Goal: Task Accomplishment & Management: Manage account settings

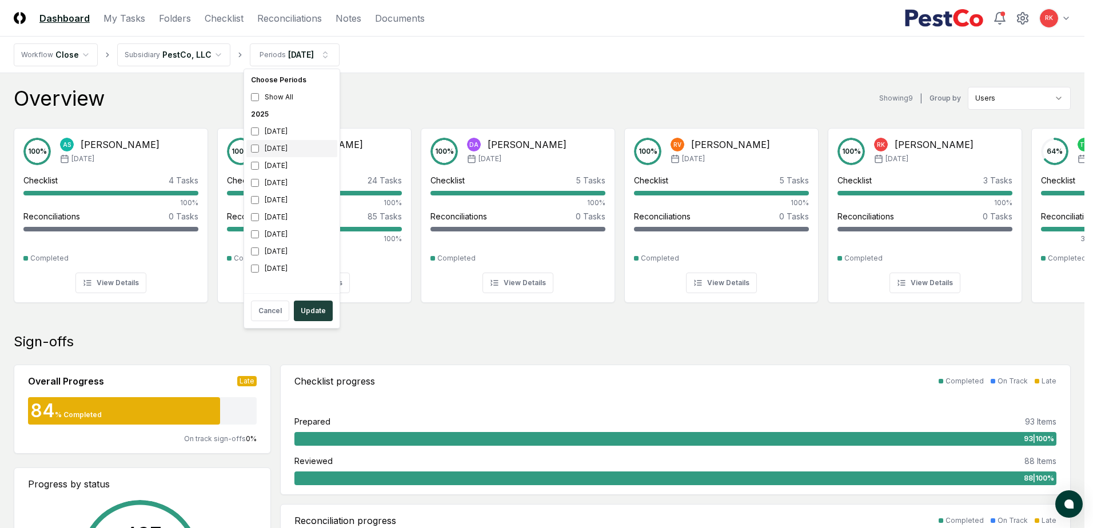
click at [249, 146] on div "[DATE]" at bounding box center [291, 148] width 91 height 17
click at [258, 188] on div "[DATE]" at bounding box center [291, 182] width 91 height 17
click at [316, 304] on button "Update" at bounding box center [313, 311] width 39 height 21
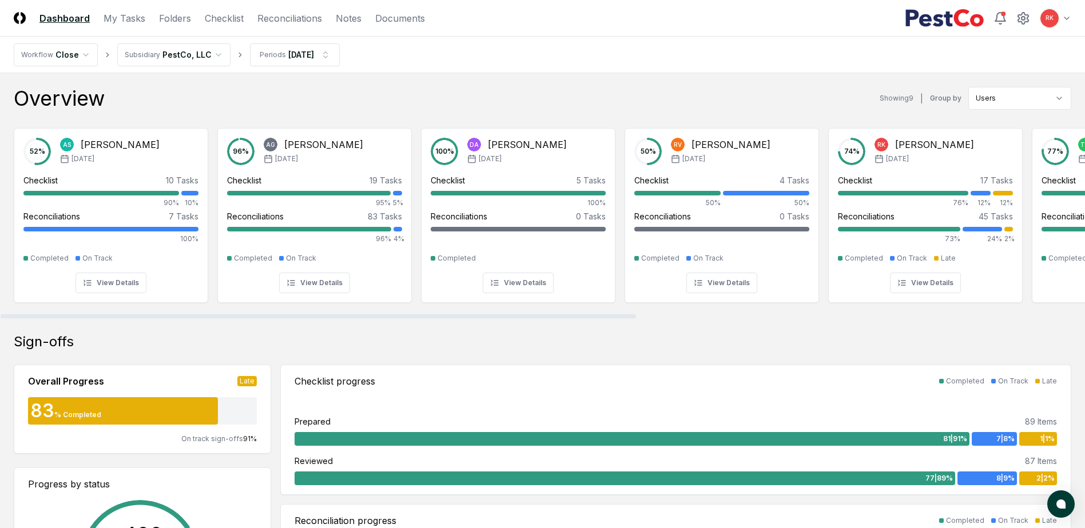
drag, startPoint x: 571, startPoint y: 320, endPoint x: 663, endPoint y: 320, distance: 92.6
drag, startPoint x: 614, startPoint y: 319, endPoint x: 130, endPoint y: 286, distance: 484.9
click at [130, 313] on div at bounding box center [542, 316] width 1085 height 6
click at [108, 23] on link "My Tasks" at bounding box center [125, 18] width 42 height 14
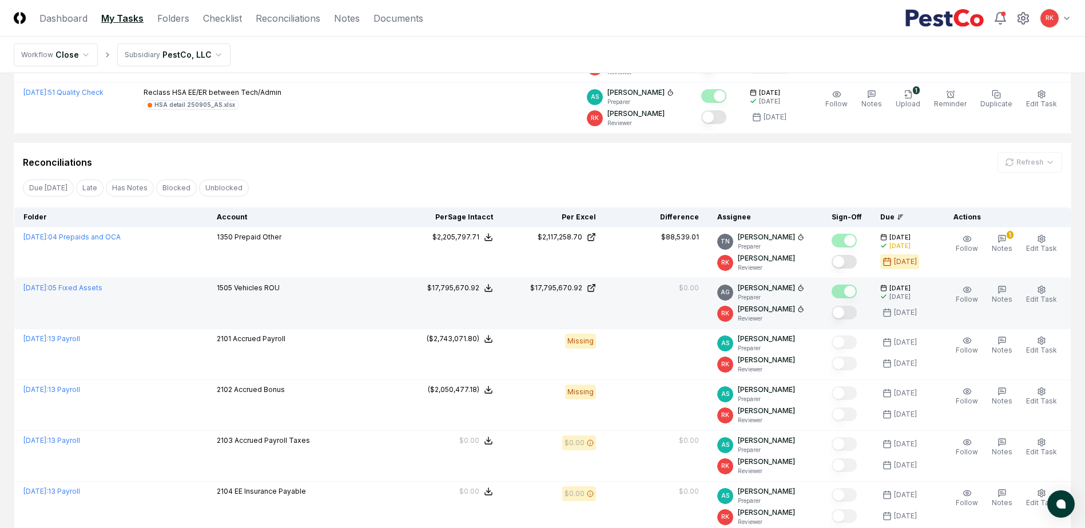
scroll to position [229, 0]
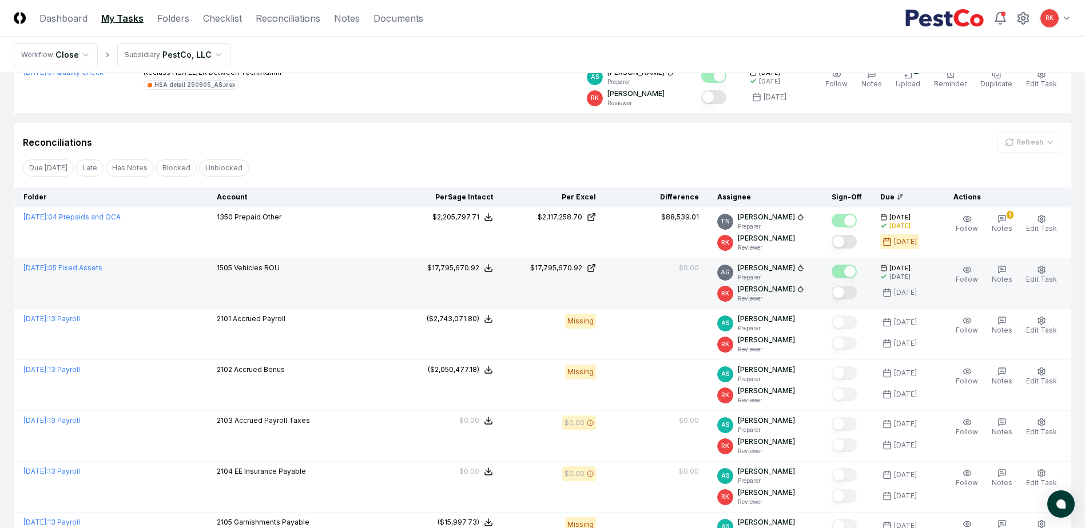
click at [846, 291] on button "Mark complete" at bounding box center [843, 293] width 25 height 14
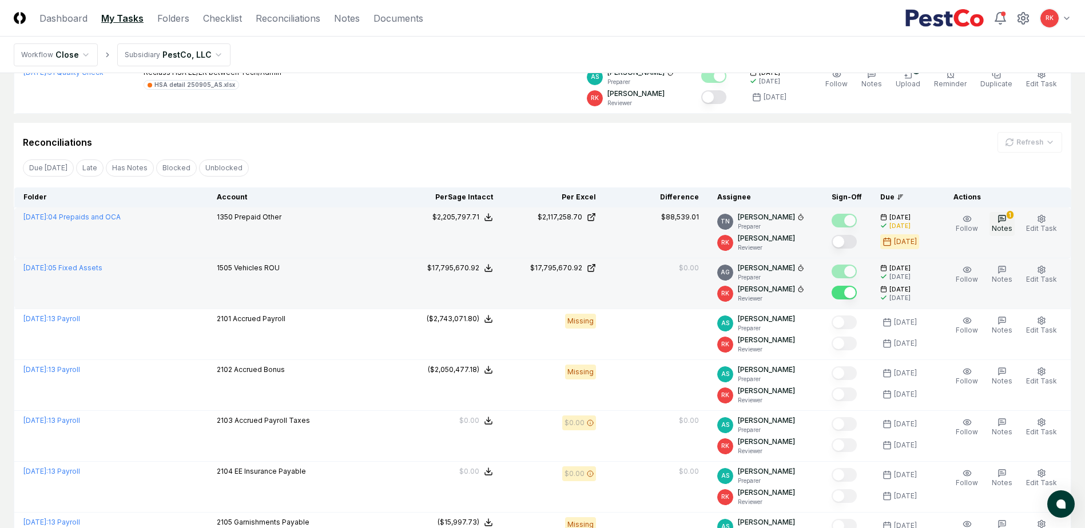
click at [1001, 225] on span "Notes" at bounding box center [1002, 228] width 21 height 9
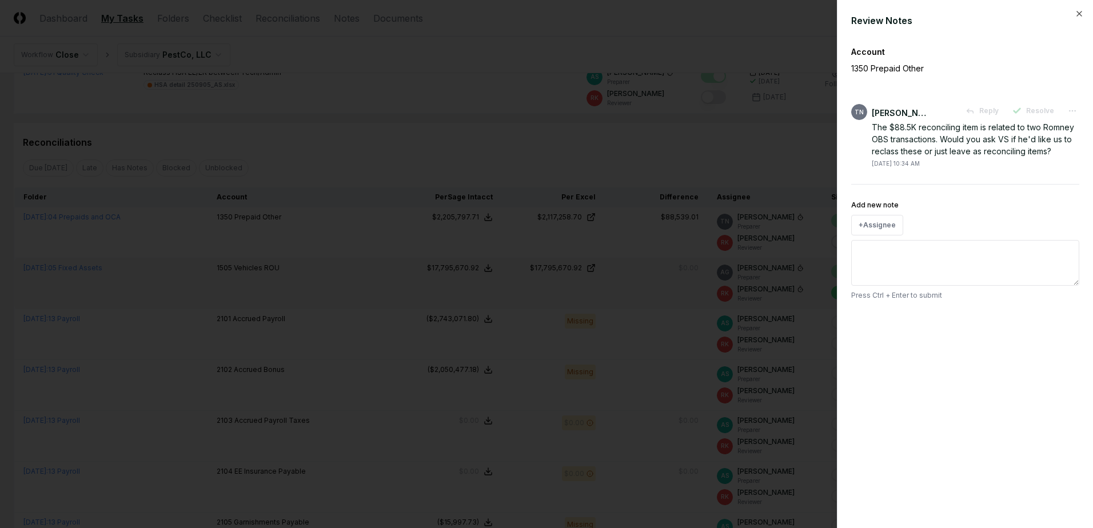
click at [696, 157] on div at bounding box center [546, 264] width 1093 height 528
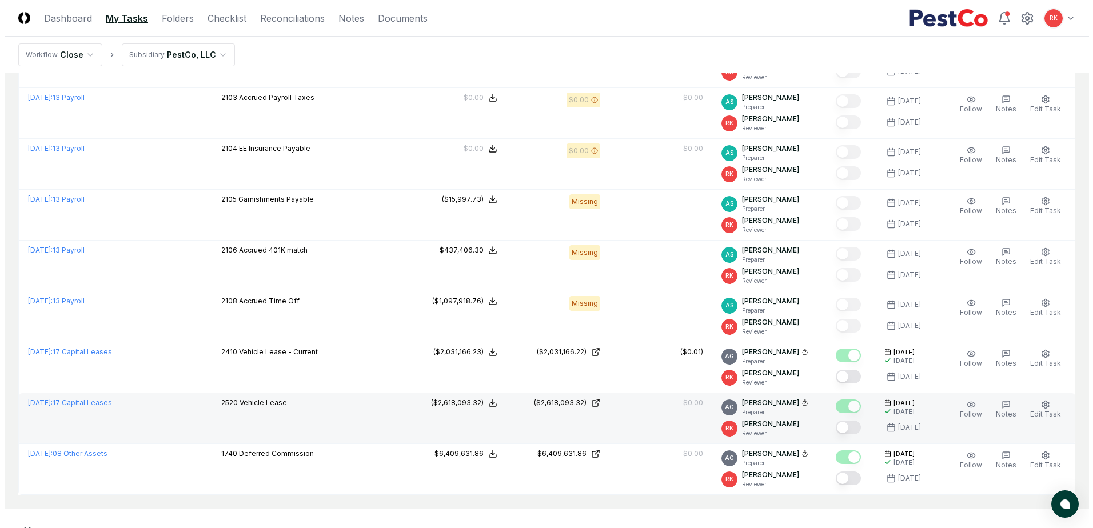
scroll to position [572, 0]
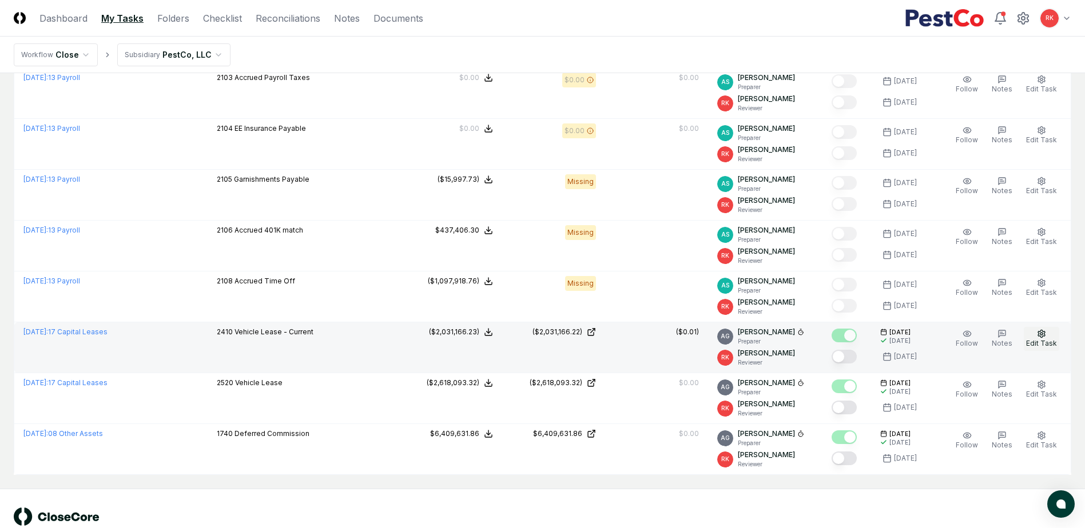
click at [1041, 349] on button "Edit Task" at bounding box center [1041, 339] width 35 height 24
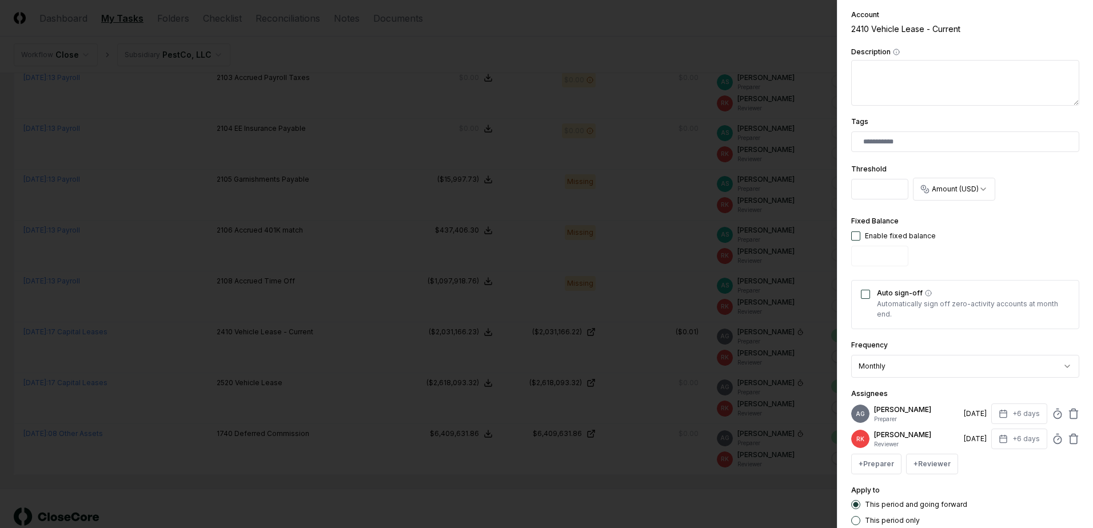
scroll to position [290, 0]
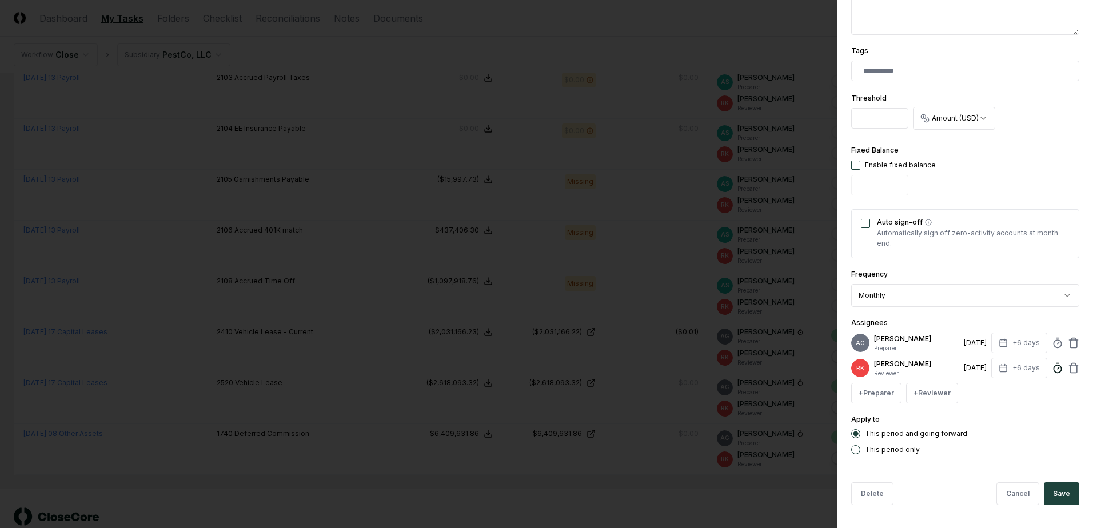
click at [1052, 368] on icon at bounding box center [1057, 368] width 11 height 11
type input "******"
click at [1063, 483] on button "Save" at bounding box center [1061, 494] width 35 height 23
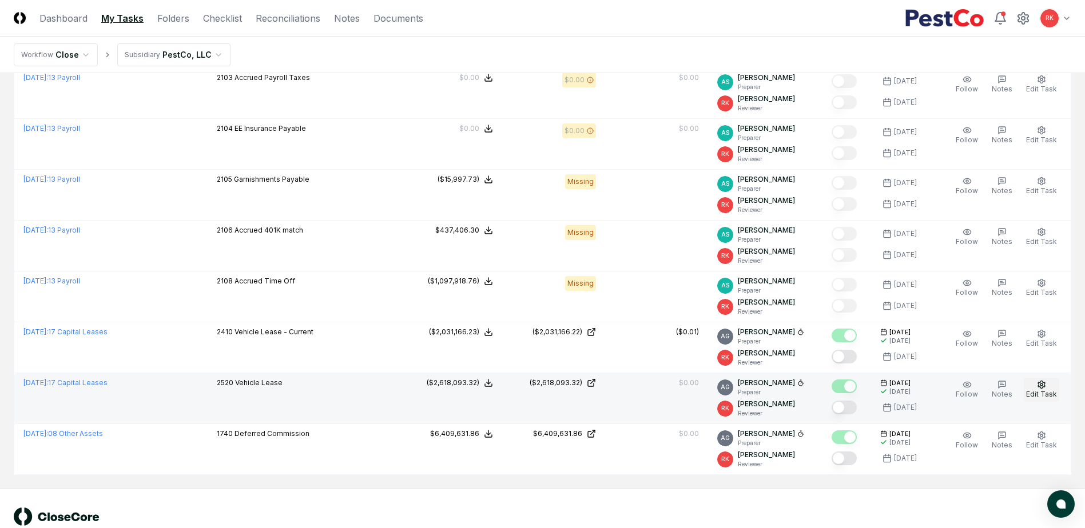
click at [1037, 393] on span "Edit Task" at bounding box center [1041, 394] width 31 height 9
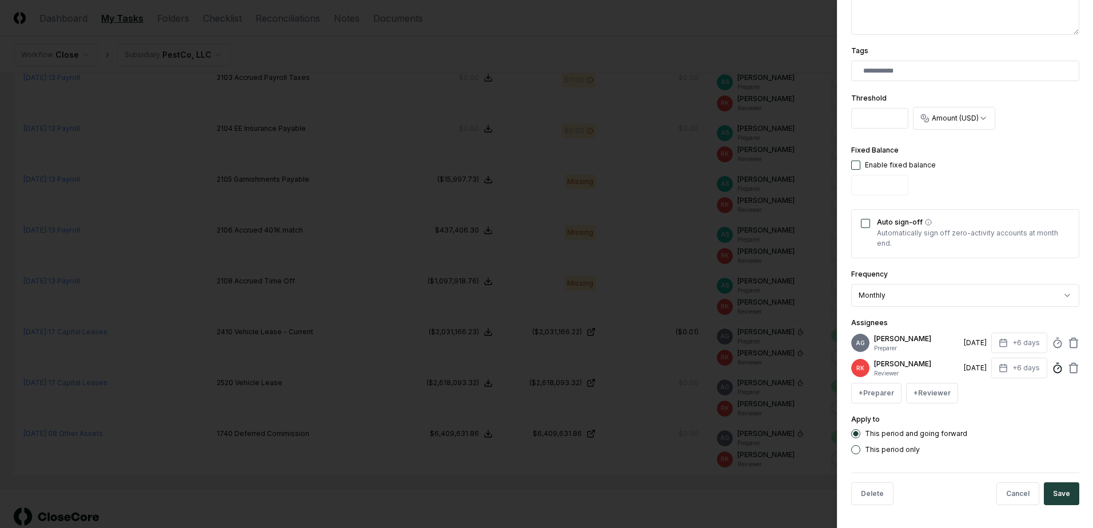
click at [1052, 367] on icon at bounding box center [1057, 368] width 11 height 11
type input "******"
click at [1070, 498] on button "Save" at bounding box center [1061, 494] width 35 height 23
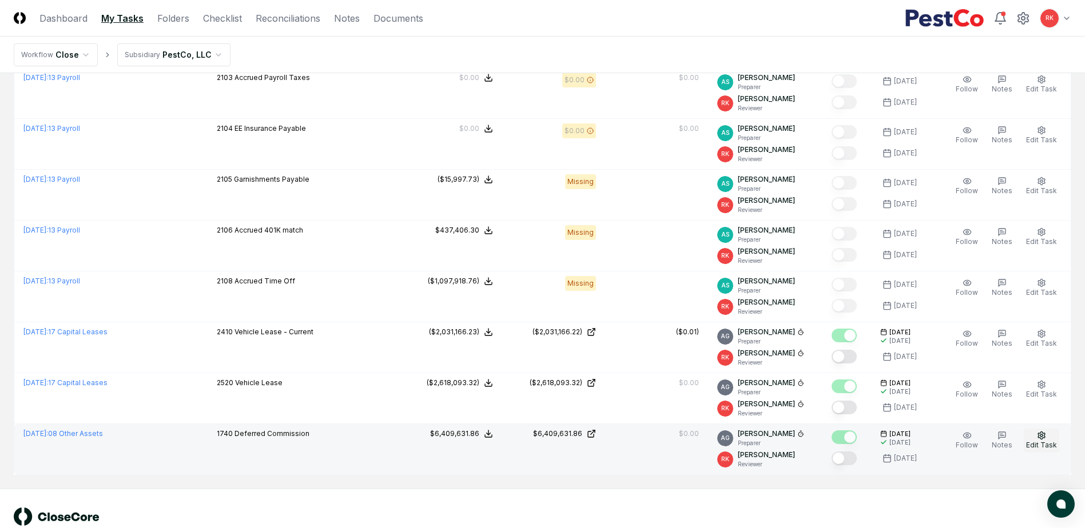
click at [1044, 448] on span "Edit Task" at bounding box center [1041, 445] width 31 height 9
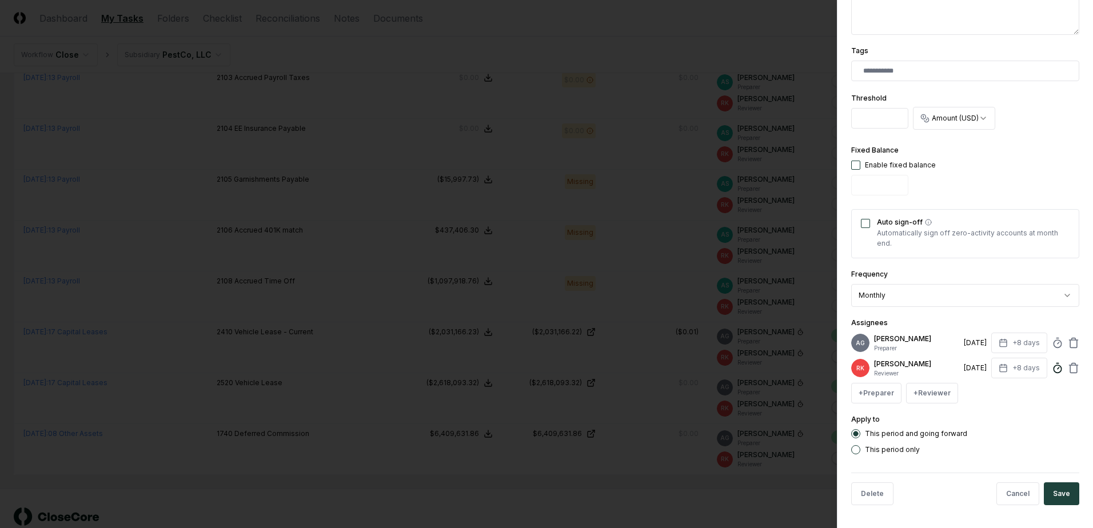
click at [1054, 372] on circle at bounding box center [1057, 368] width 7 height 7
type input "*****"
click at [1066, 488] on button "Save" at bounding box center [1061, 494] width 35 height 23
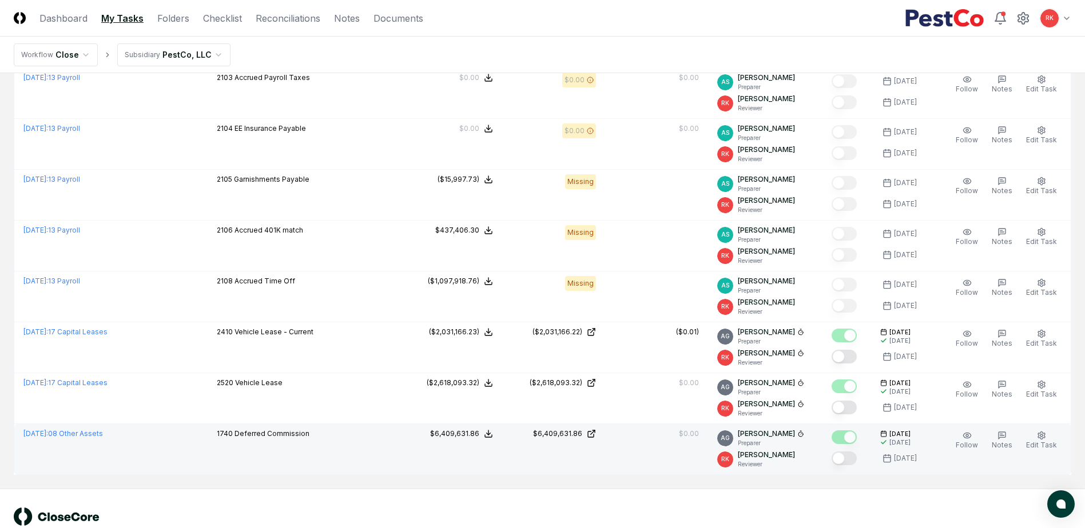
click at [841, 456] on button "Mark complete" at bounding box center [843, 459] width 25 height 14
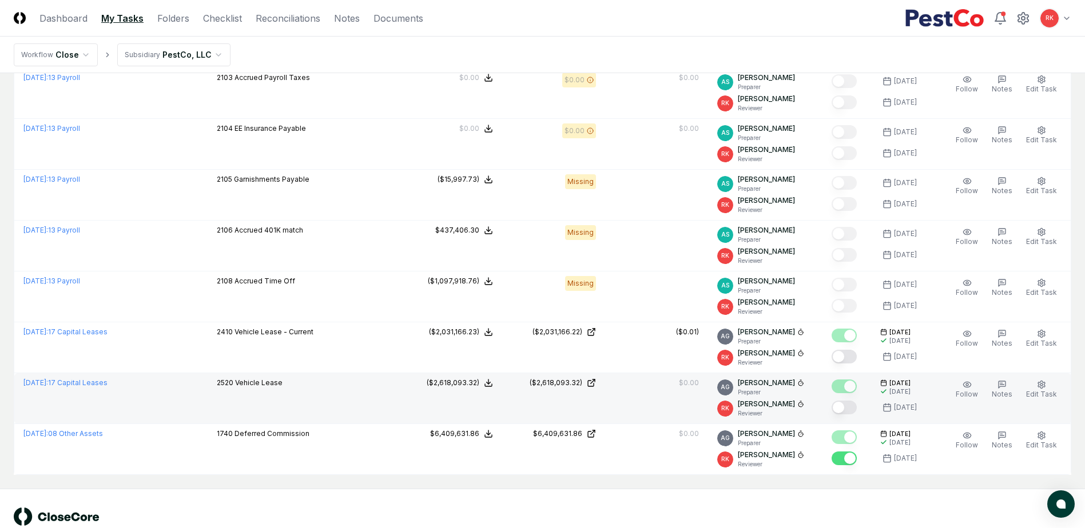
click at [847, 409] on button "Mark complete" at bounding box center [843, 408] width 25 height 14
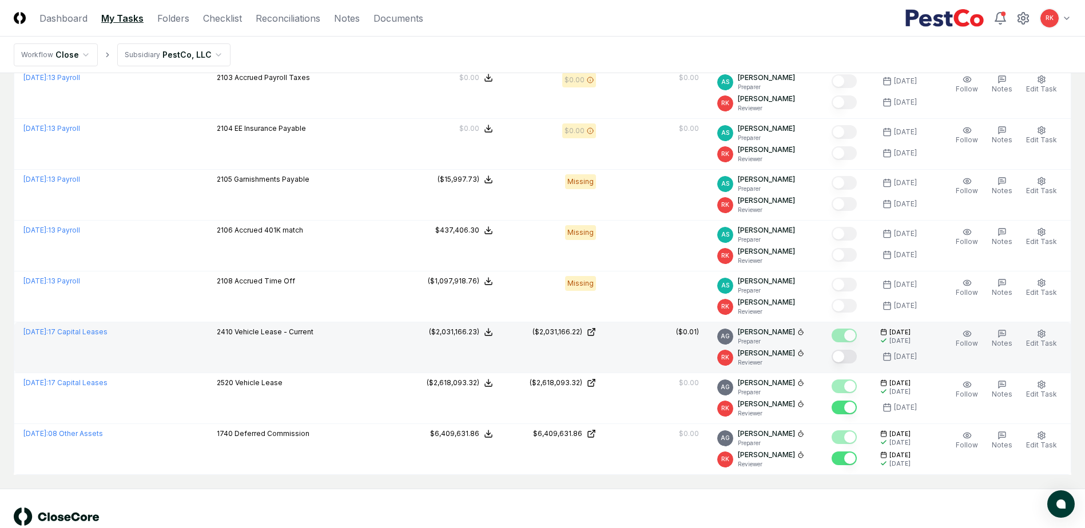
click at [842, 360] on button "Mark complete" at bounding box center [843, 357] width 25 height 14
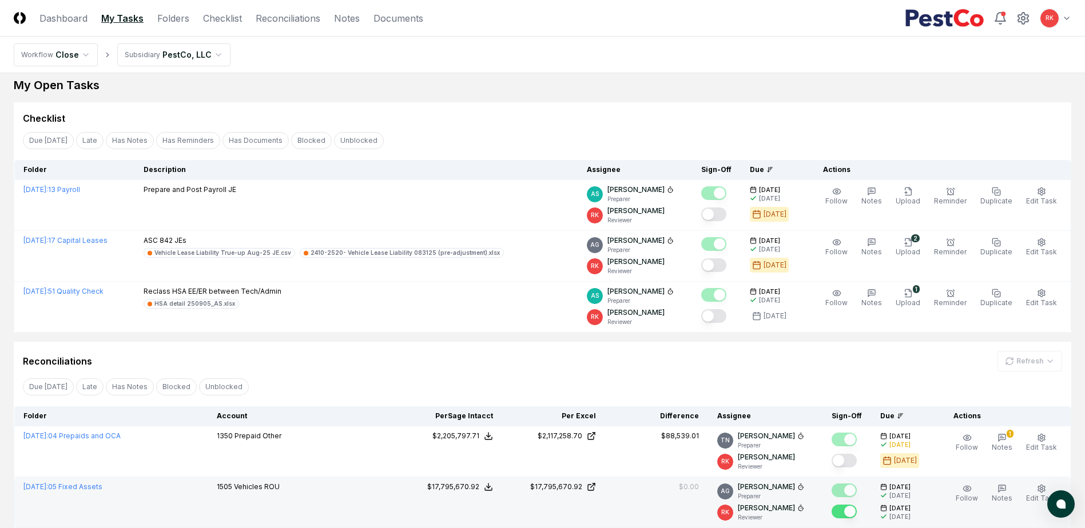
scroll to position [0, 0]
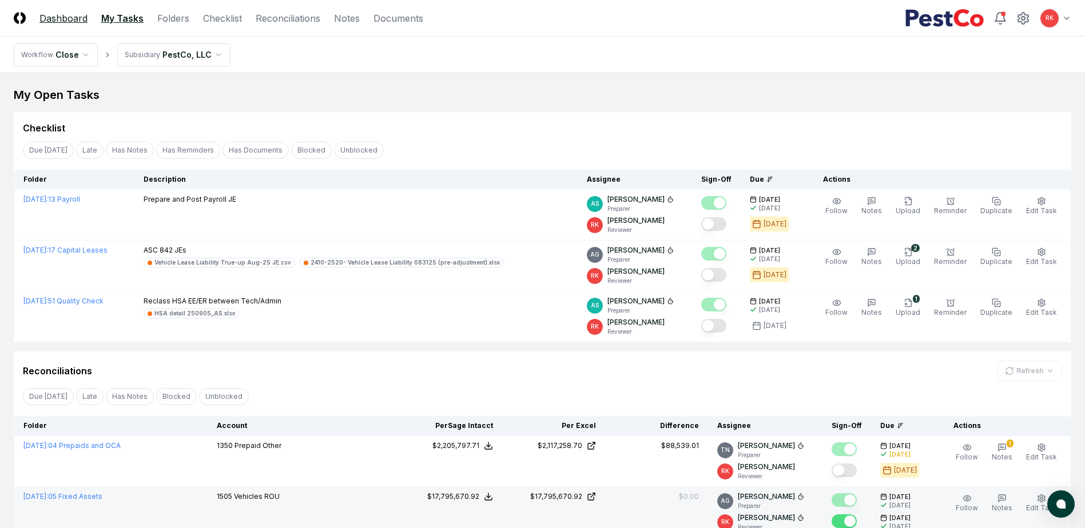
click at [79, 19] on link "Dashboard" at bounding box center [63, 18] width 48 height 14
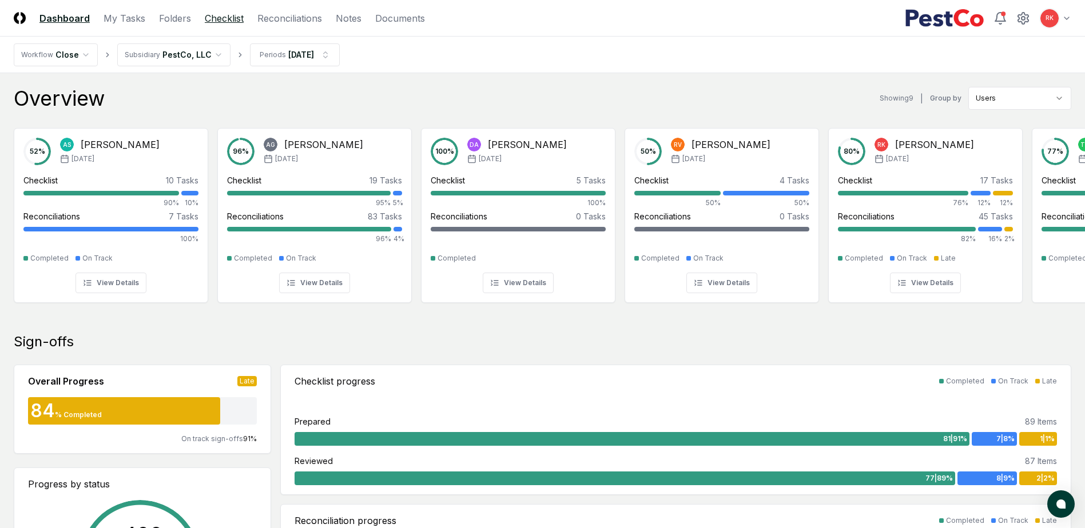
click at [216, 21] on link "Checklist" at bounding box center [224, 18] width 39 height 14
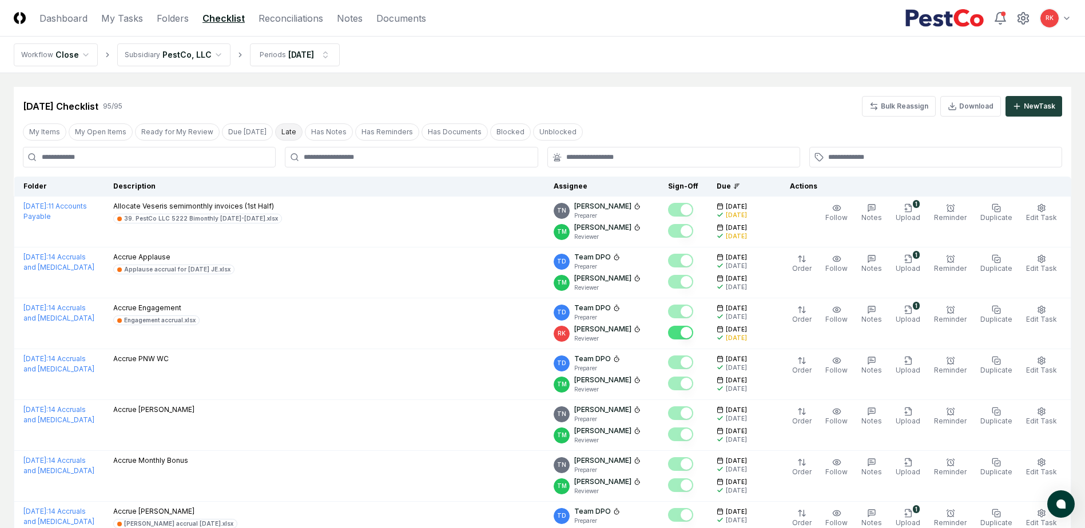
click at [277, 132] on button "Late" at bounding box center [288, 132] width 27 height 17
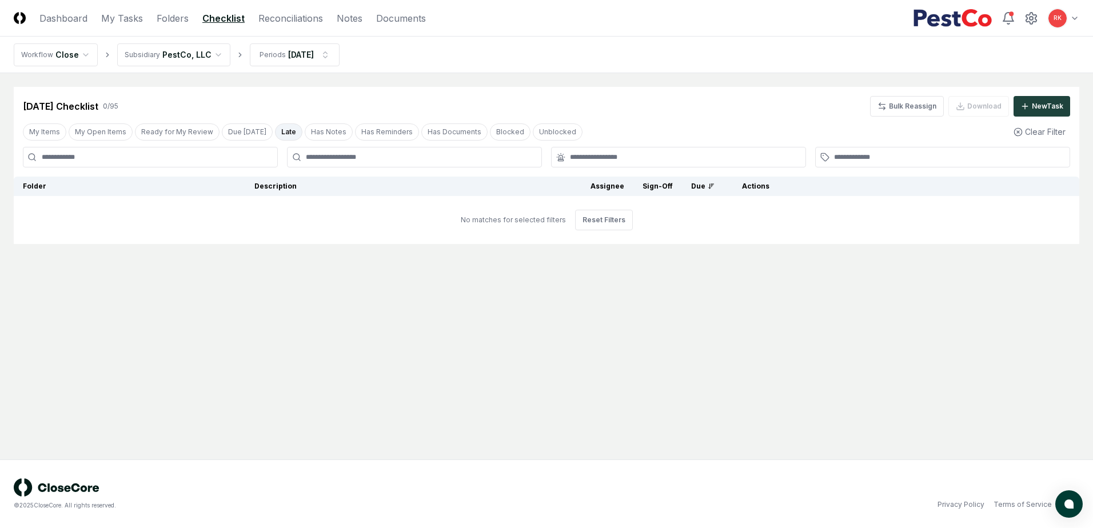
click at [277, 132] on button "Late" at bounding box center [288, 132] width 27 height 17
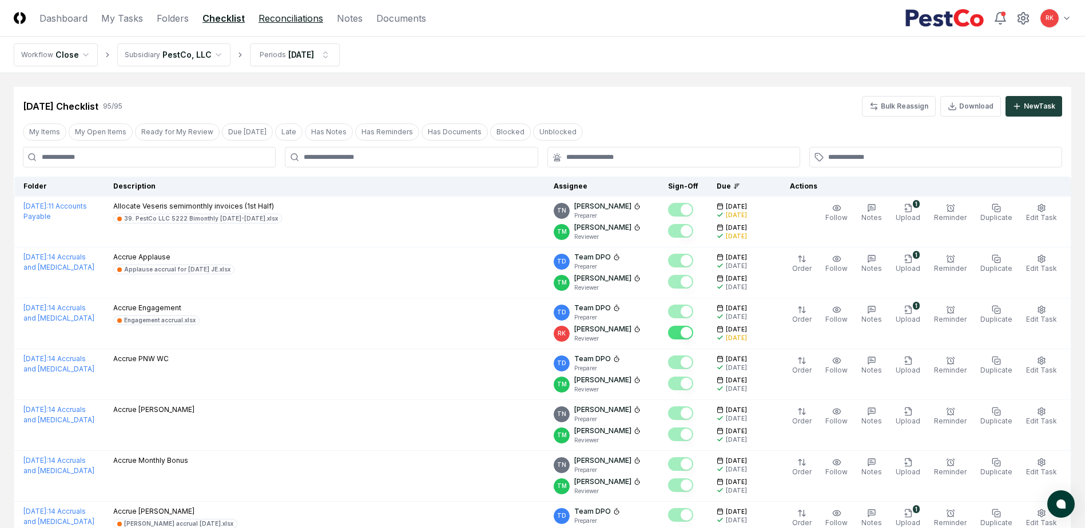
click at [278, 17] on link "Reconciliations" at bounding box center [290, 18] width 65 height 14
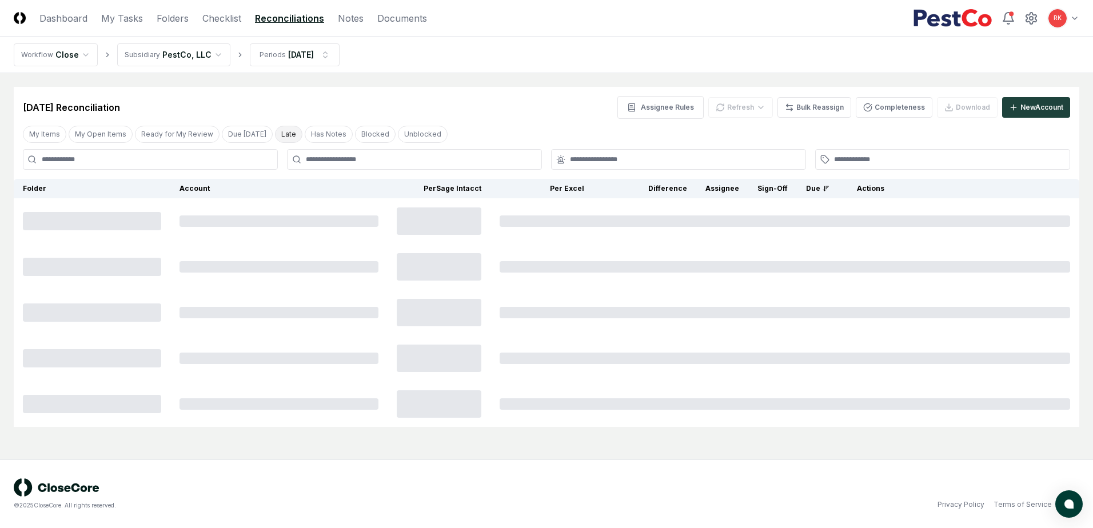
click at [277, 134] on button "Late" at bounding box center [288, 134] width 27 height 17
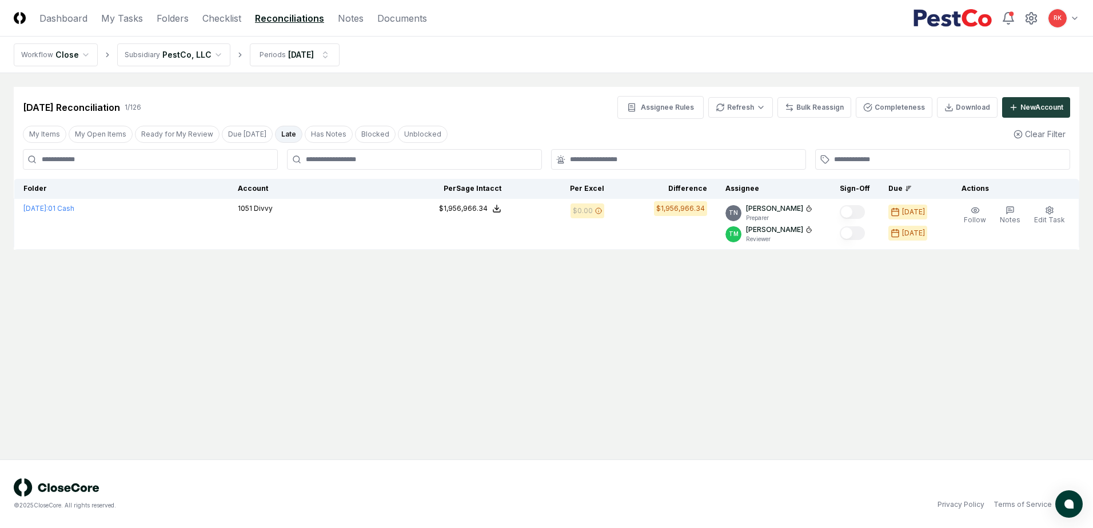
click at [217, 26] on header "CloseCore Dashboard My Tasks Folders Checklist Reconciliations Notes Documents …" at bounding box center [546, 18] width 1093 height 37
click at [220, 21] on link "Checklist" at bounding box center [221, 18] width 39 height 14
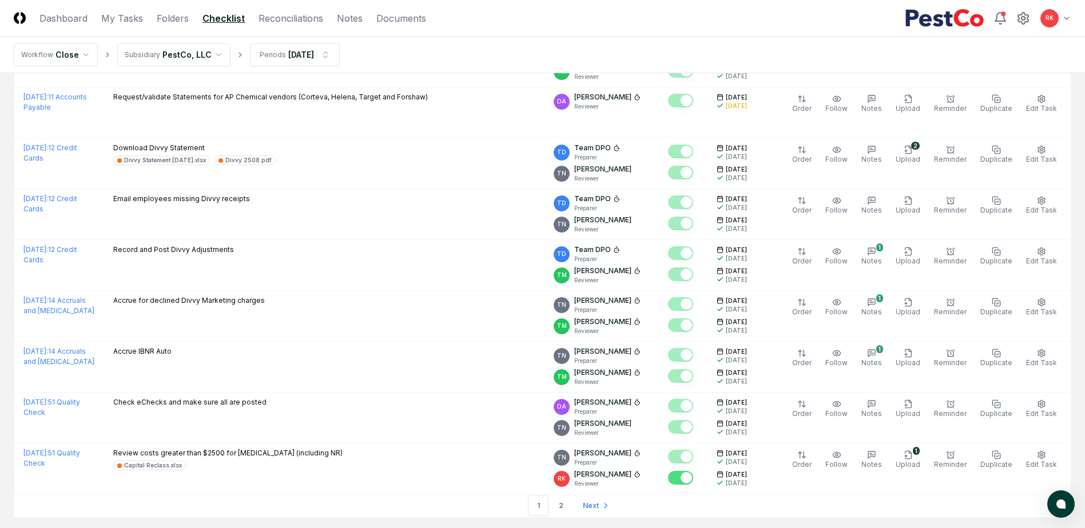
scroll to position [2328, 0]
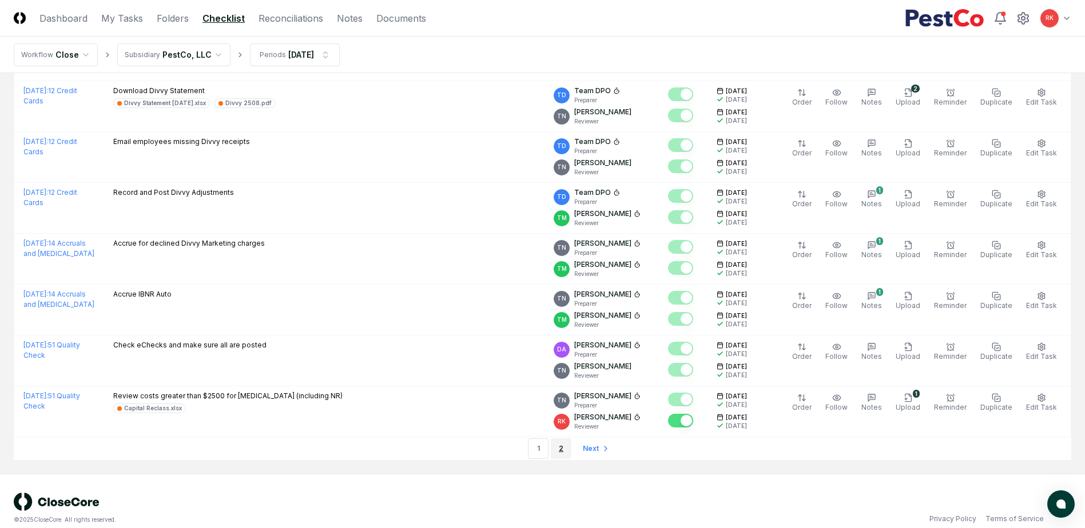
click at [559, 439] on link "2" at bounding box center [561, 449] width 21 height 21
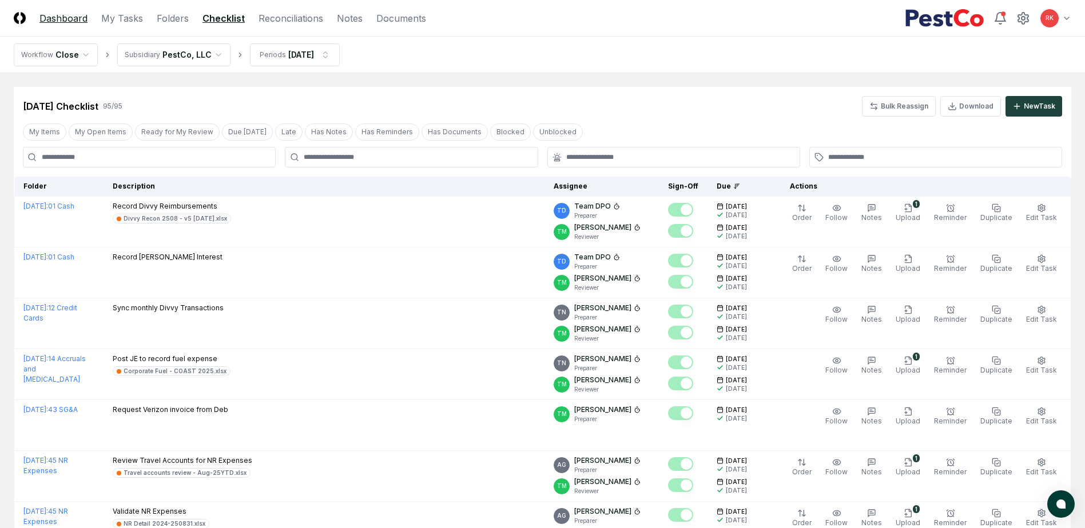
click at [81, 18] on link "Dashboard" at bounding box center [63, 18] width 48 height 14
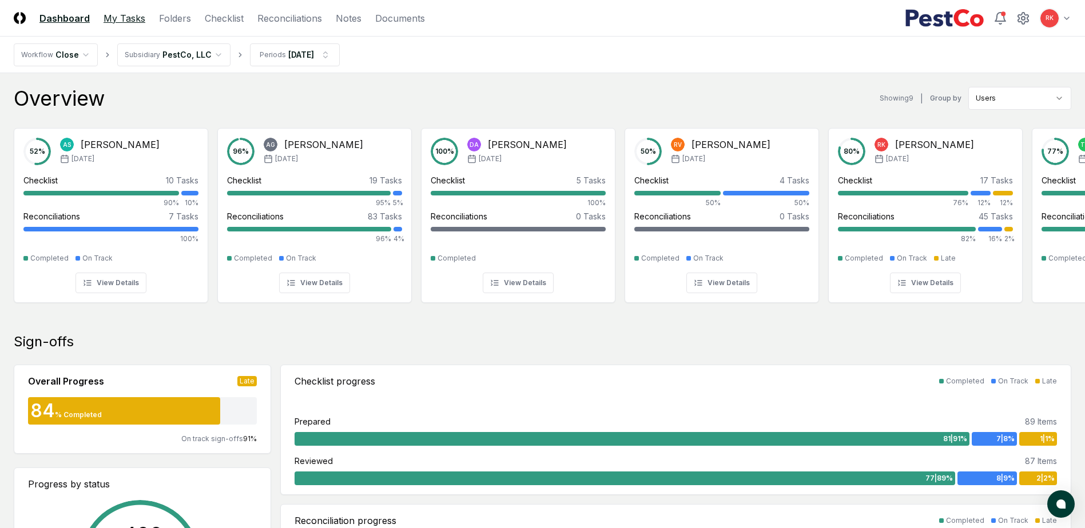
click at [133, 18] on link "My Tasks" at bounding box center [125, 18] width 42 height 14
